Goal: Task Accomplishment & Management: Use online tool/utility

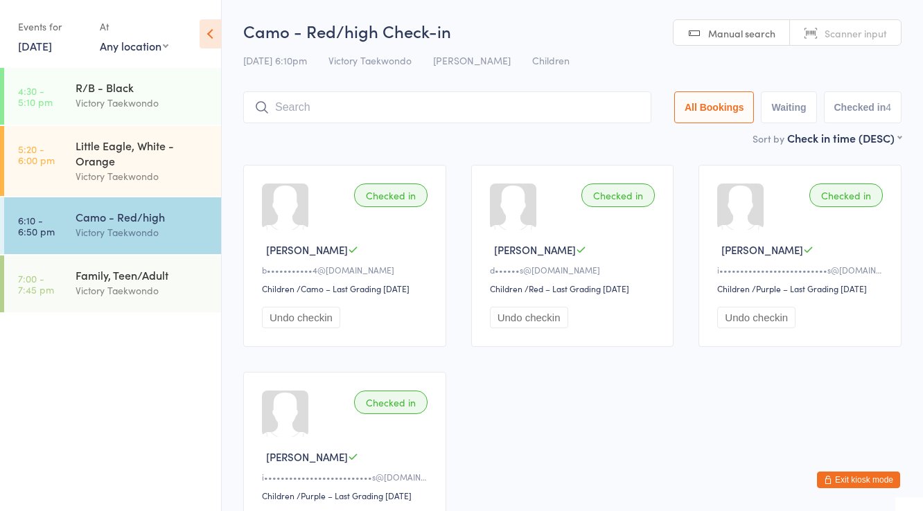
click at [366, 98] on input "search" at bounding box center [447, 107] width 408 height 32
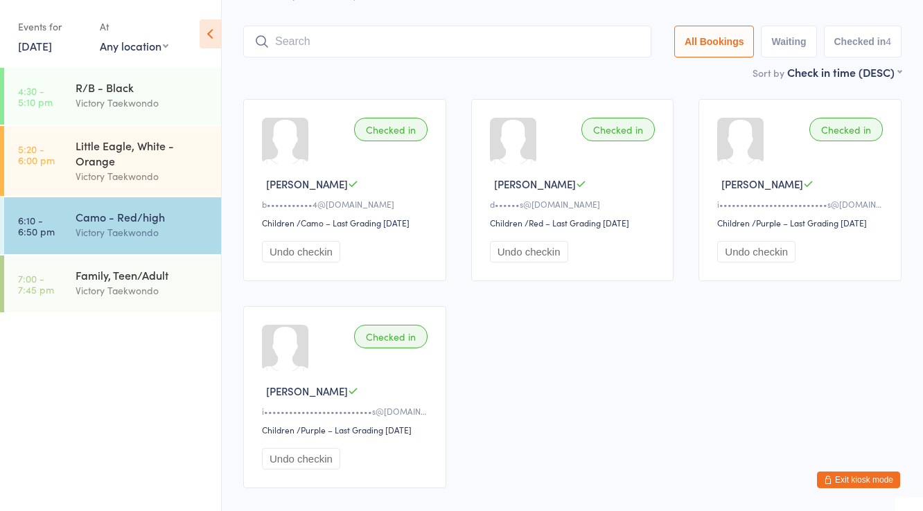
scroll to position [91, 0]
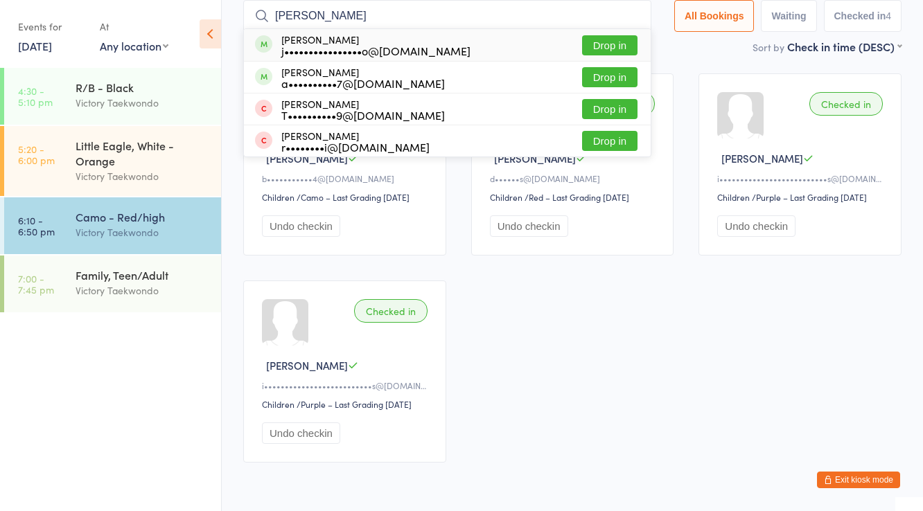
type input "[PERSON_NAME]"
click at [326, 48] on div "j••••••••••••••••o@[DOMAIN_NAME]" at bounding box center [375, 50] width 189 height 11
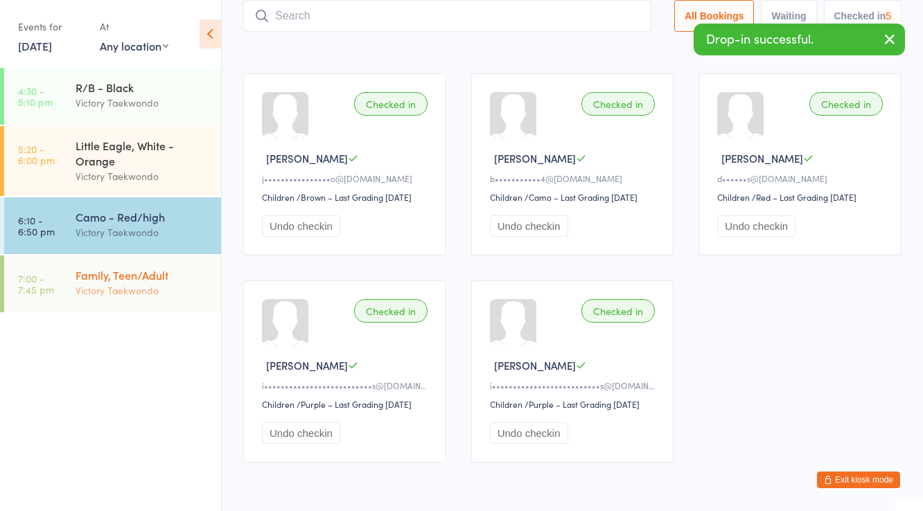
click at [152, 256] on div "Family, Teen/Adult Victory Taekwondo" at bounding box center [148, 283] width 145 height 55
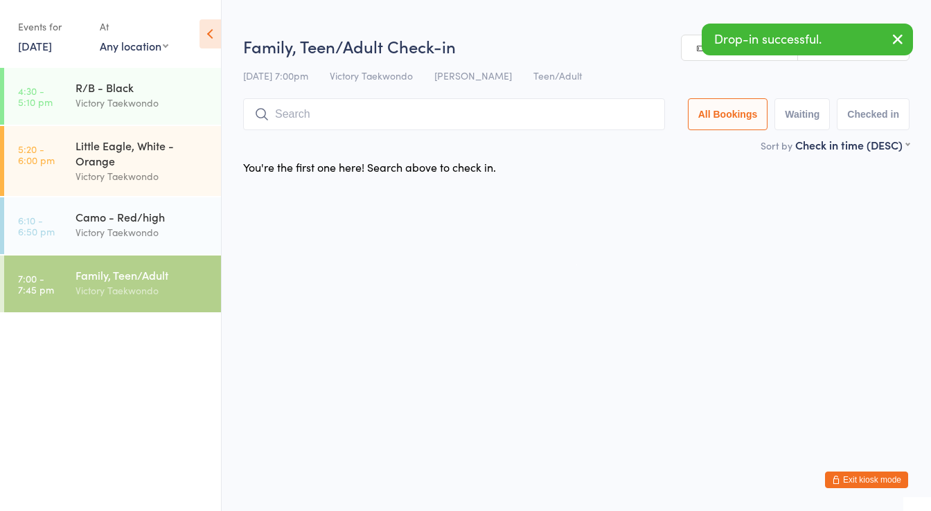
click at [289, 114] on input "search" at bounding box center [454, 114] width 422 height 32
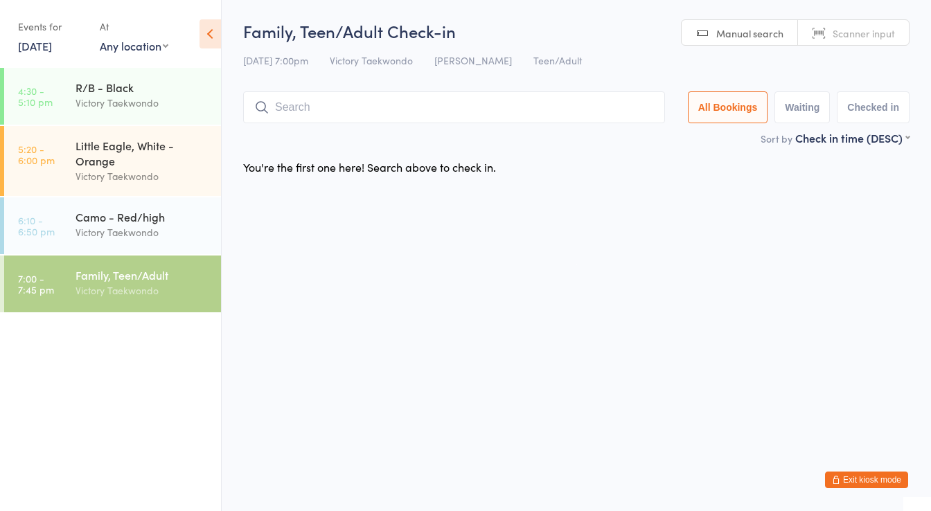
click at [341, 282] on html "You have now entered Kiosk Mode. Members will be able to check themselves in us…" at bounding box center [465, 255] width 931 height 511
click at [281, 108] on input "search" at bounding box center [454, 107] width 422 height 32
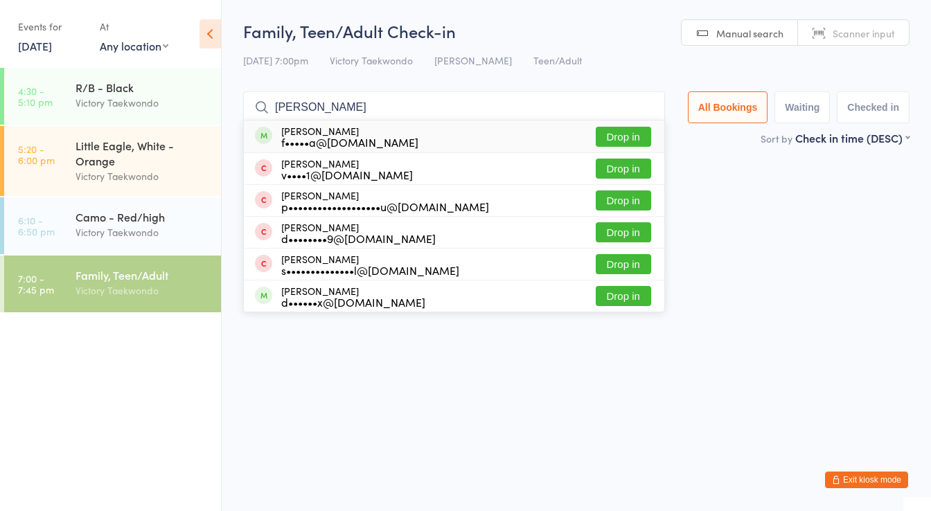
type input "[PERSON_NAME]"
click at [310, 125] on div "[PERSON_NAME] f•••••a@[DOMAIN_NAME]" at bounding box center [349, 136] width 137 height 22
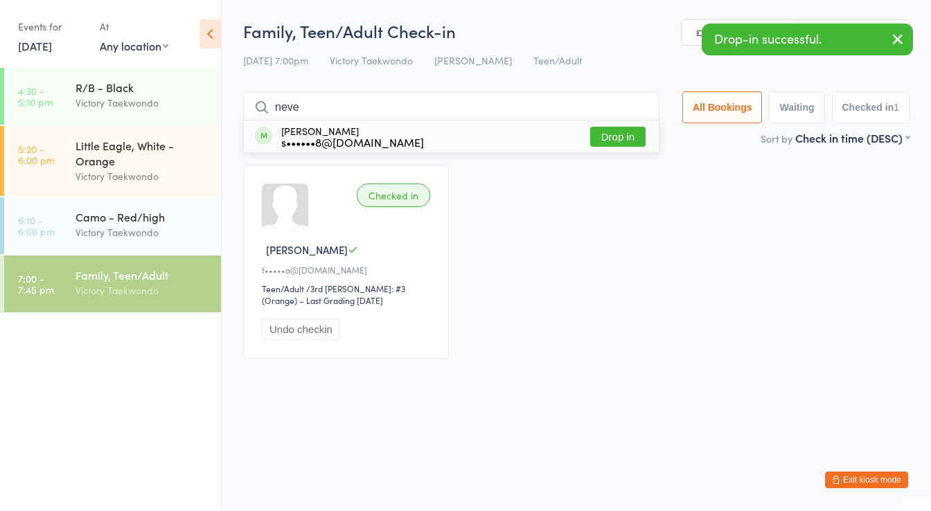
type input "neve"
click at [310, 130] on div "[PERSON_NAME] s••••••8@[DOMAIN_NAME]" at bounding box center [352, 136] width 143 height 22
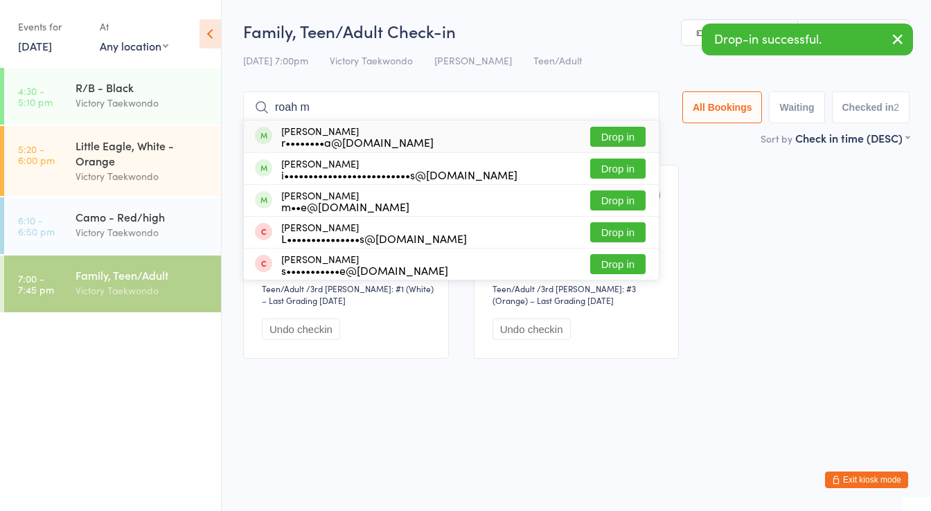
type input "roah m"
click at [310, 130] on div "[PERSON_NAME] r••••••••a@[DOMAIN_NAME]" at bounding box center [357, 136] width 152 height 22
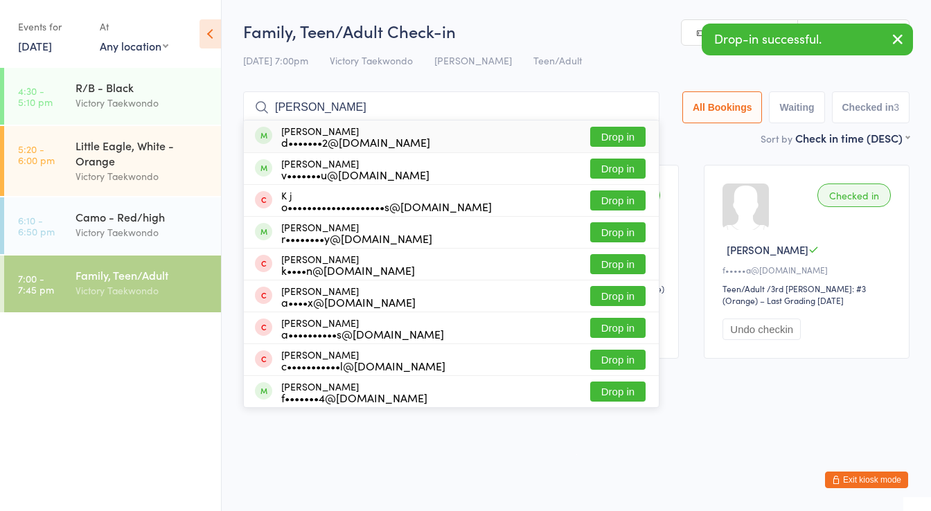
type input "[PERSON_NAME]"
click at [310, 130] on div "[PERSON_NAME] d•••••••2@[DOMAIN_NAME]" at bounding box center [355, 136] width 149 height 22
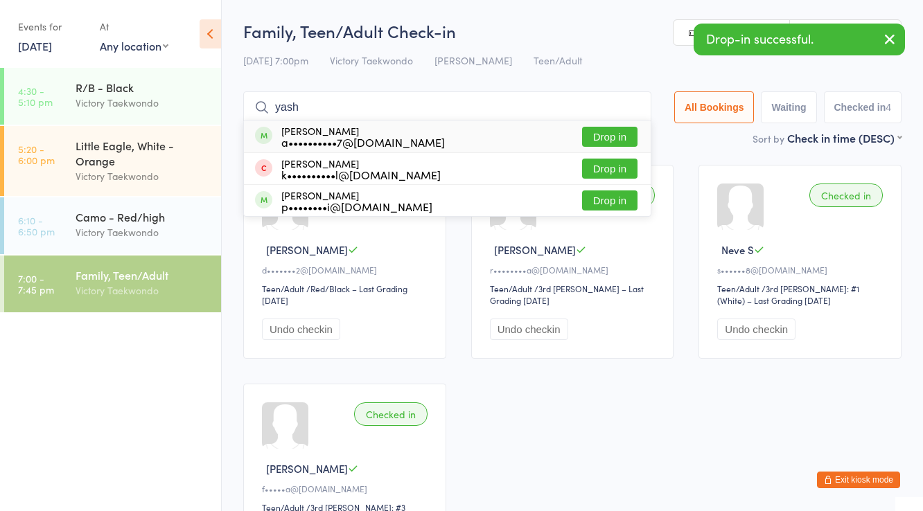
type input "yash"
click at [310, 130] on div "[PERSON_NAME] a••••••••••7@[DOMAIN_NAME]" at bounding box center [362, 136] width 163 height 22
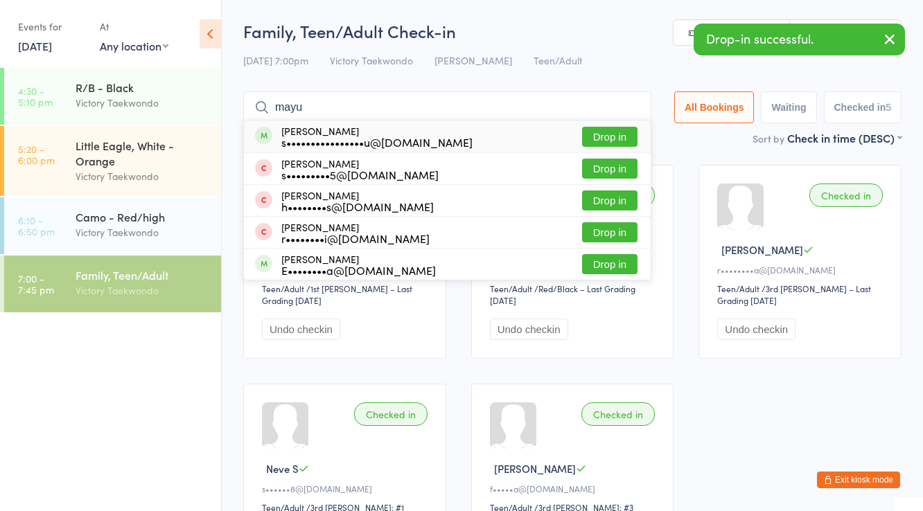
type input "mayu"
click at [310, 130] on div "[PERSON_NAME] s••••••••••••••••u@[DOMAIN_NAME]" at bounding box center [376, 136] width 191 height 22
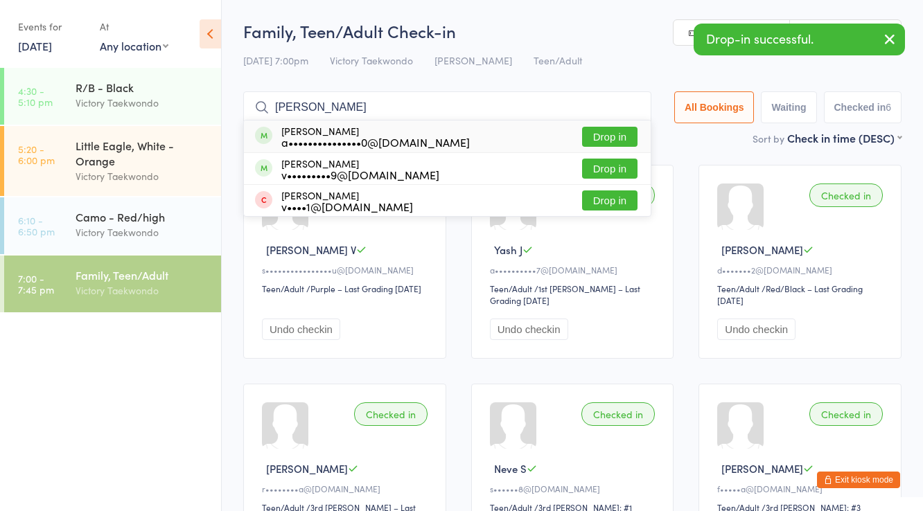
type input "[PERSON_NAME]"
click at [310, 130] on div "[PERSON_NAME] a•••••••••••••••0@[DOMAIN_NAME]" at bounding box center [375, 136] width 188 height 22
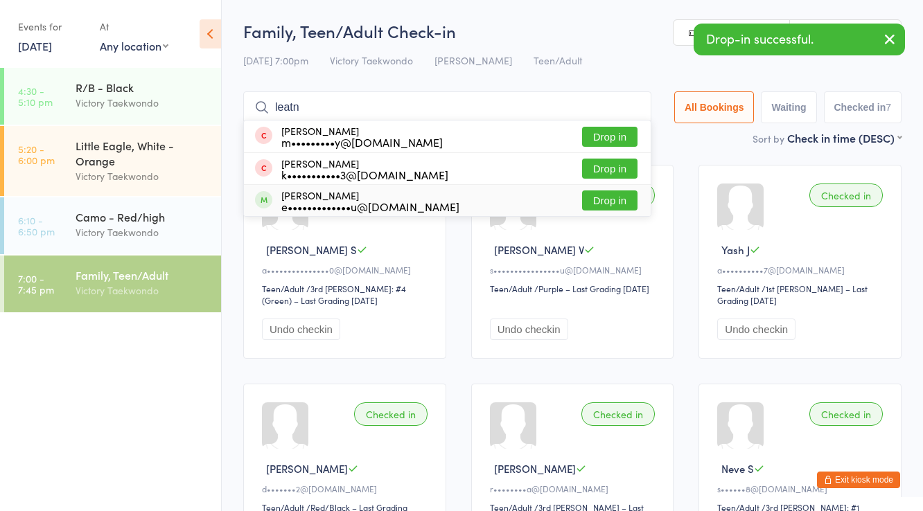
type input "leatn"
click at [310, 197] on div "[PERSON_NAME] e•••••••••••••u@[DOMAIN_NAME]" at bounding box center [370, 201] width 178 height 22
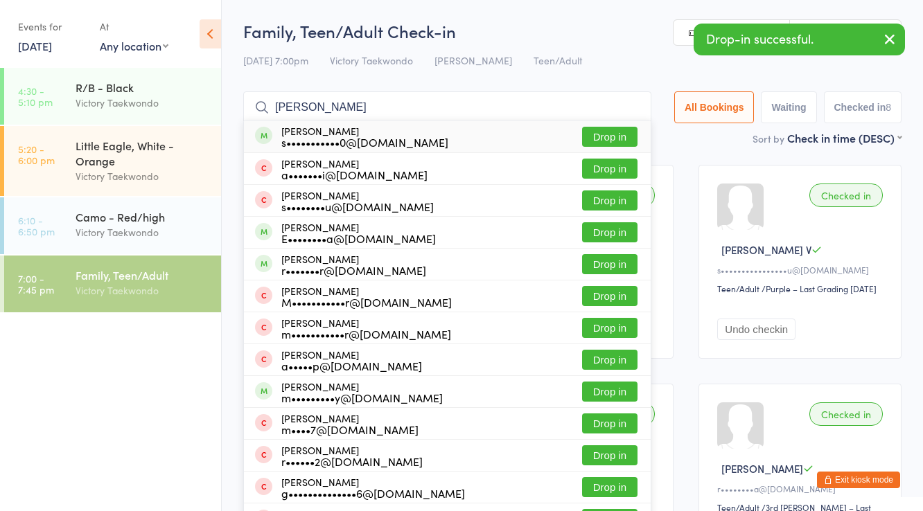
type input "[PERSON_NAME]"
click at [312, 127] on div "[PERSON_NAME] s•••••••••••0@[DOMAIN_NAME]" at bounding box center [364, 136] width 167 height 22
